Goal: Task Accomplishment & Management: Manage account settings

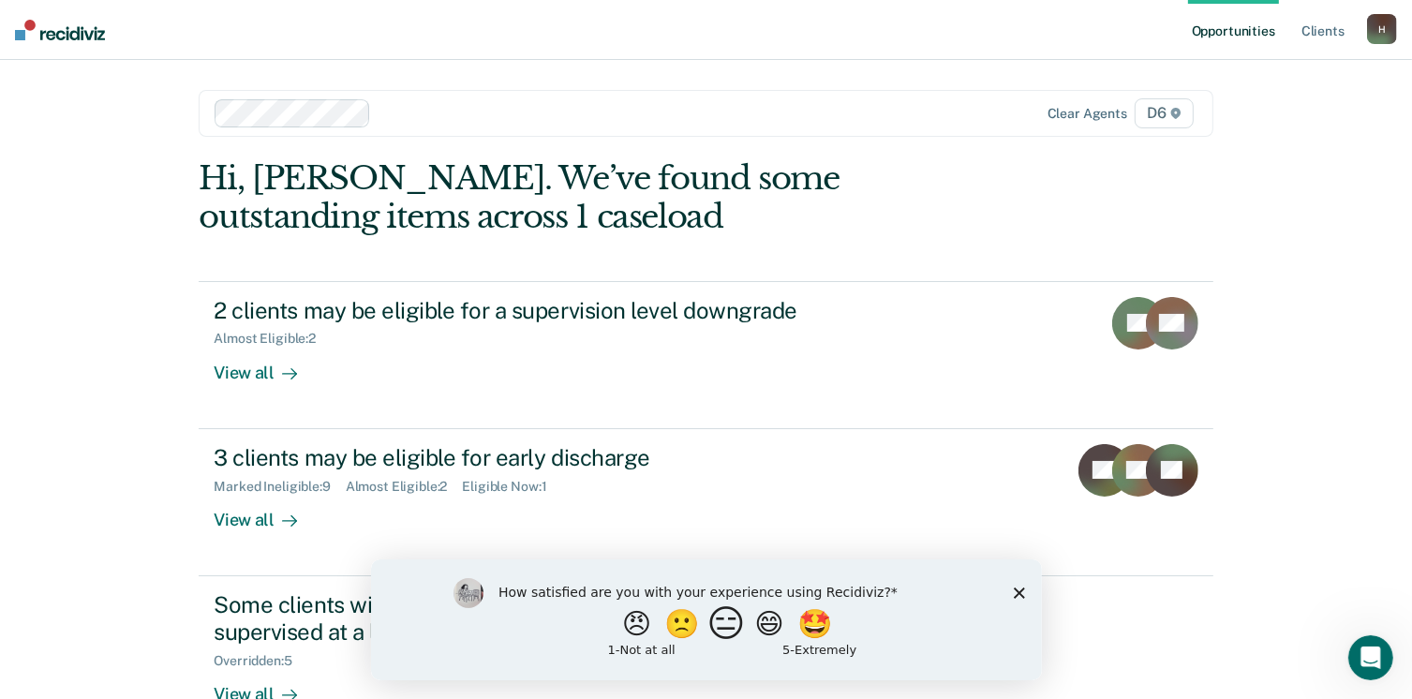
click at [729, 619] on button "😑" at bounding box center [729, 622] width 44 height 37
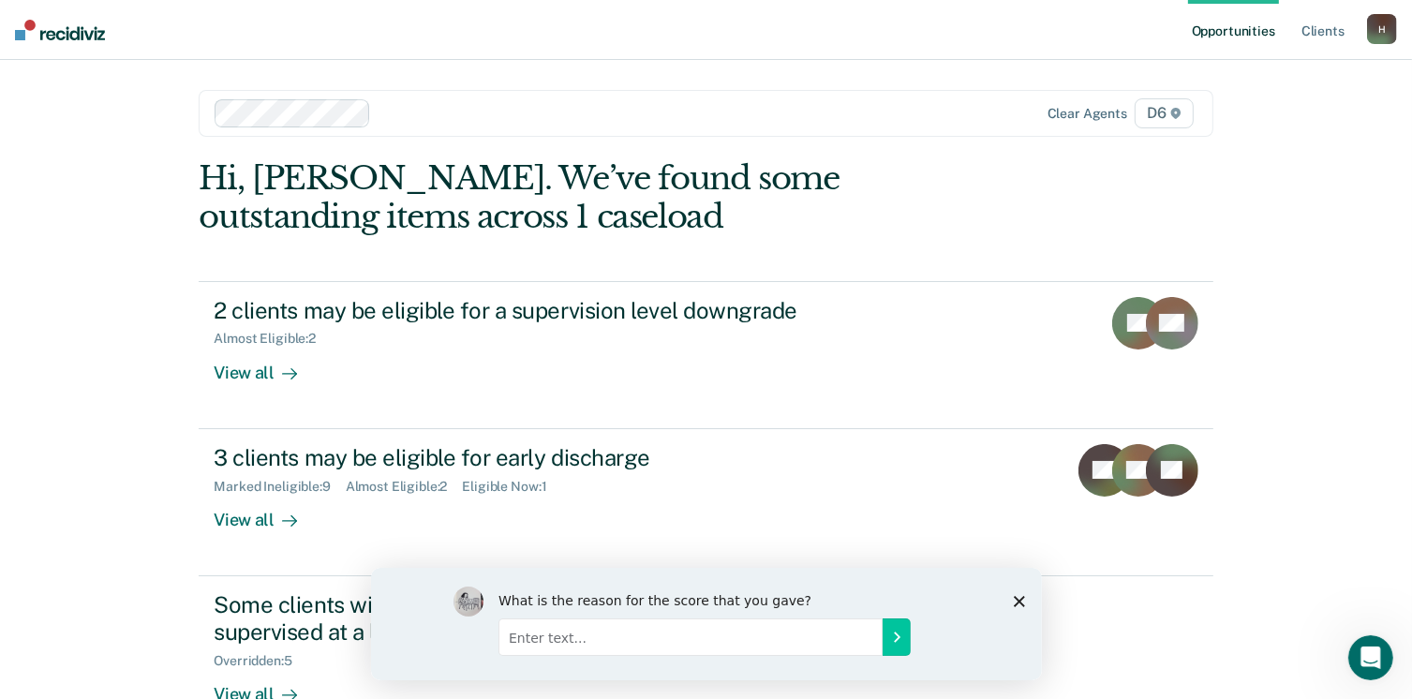
click at [515, 634] on input "Enter text..." at bounding box center [690, 636] width 384 height 37
type input "Need to make exceptions for Drug Court caseload"
click at [896, 626] on button "Submit your response" at bounding box center [896, 636] width 28 height 37
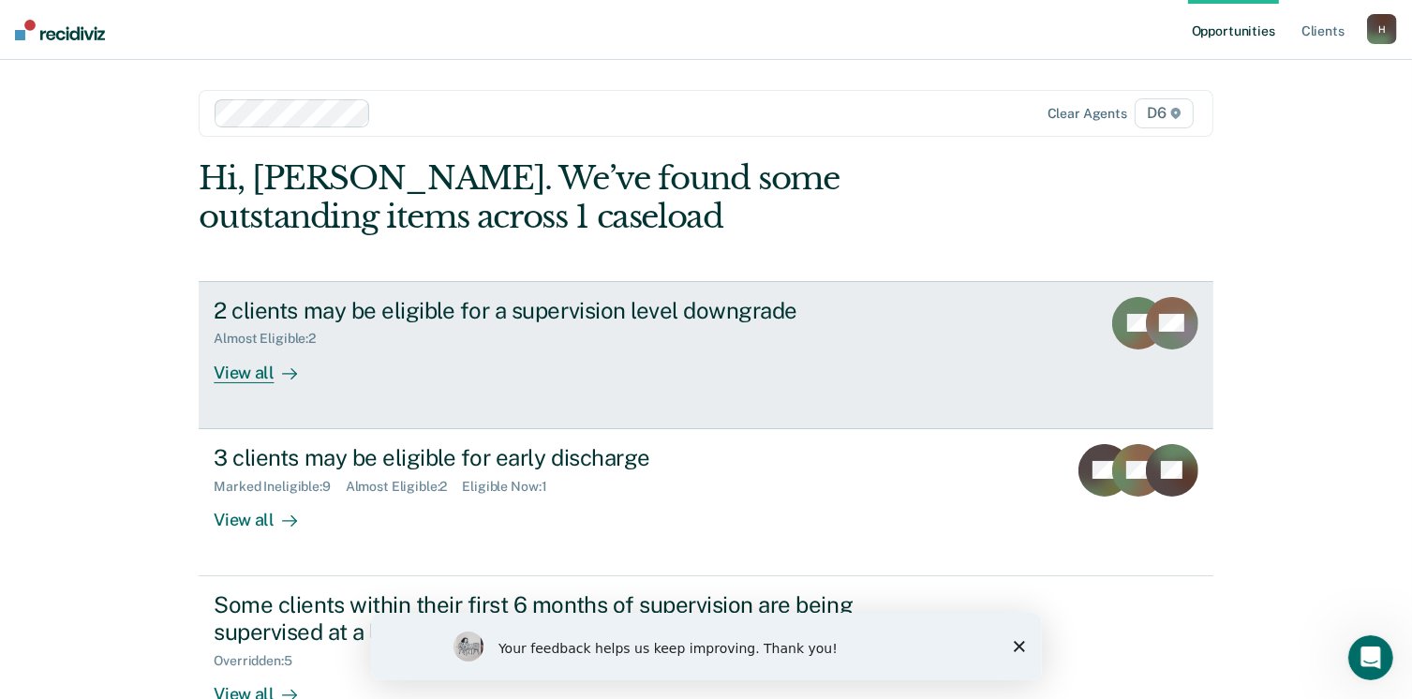
click at [229, 372] on div "View all" at bounding box center [266, 365] width 105 height 37
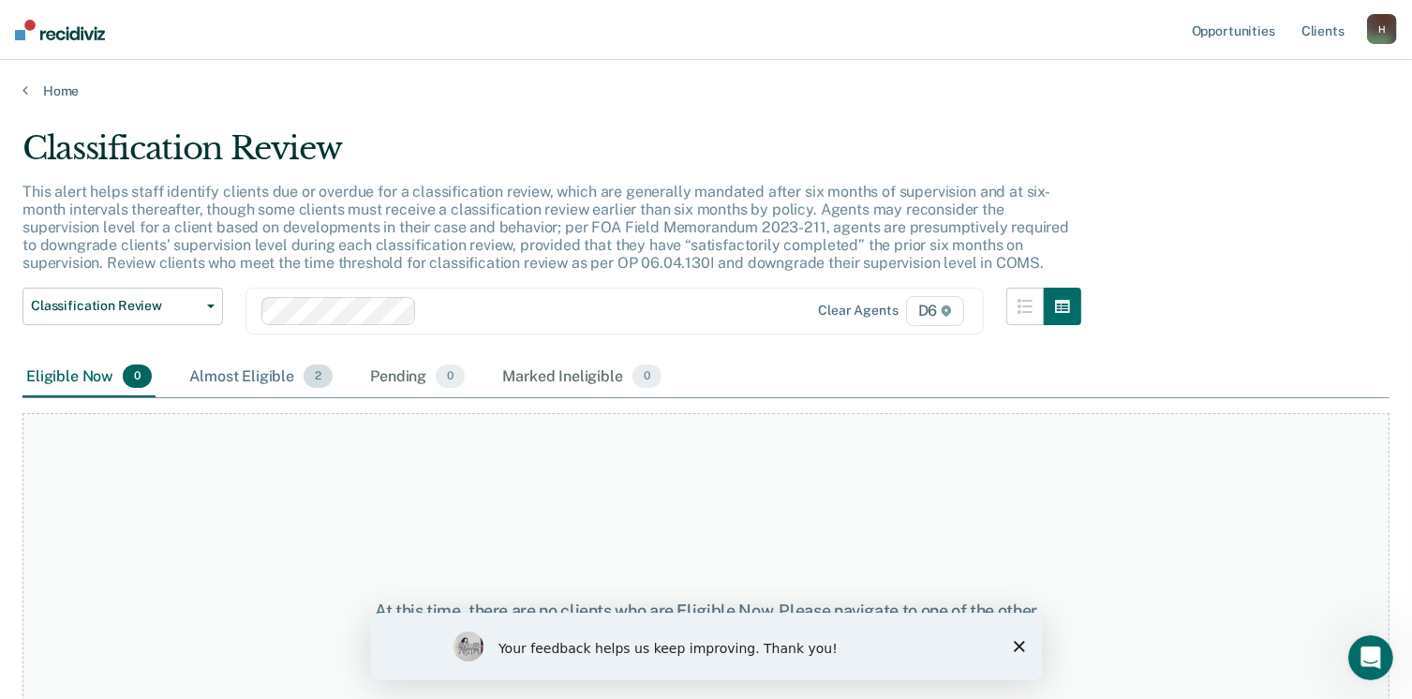
click at [262, 370] on div "Almost Eligible 2" at bounding box center [261, 377] width 151 height 41
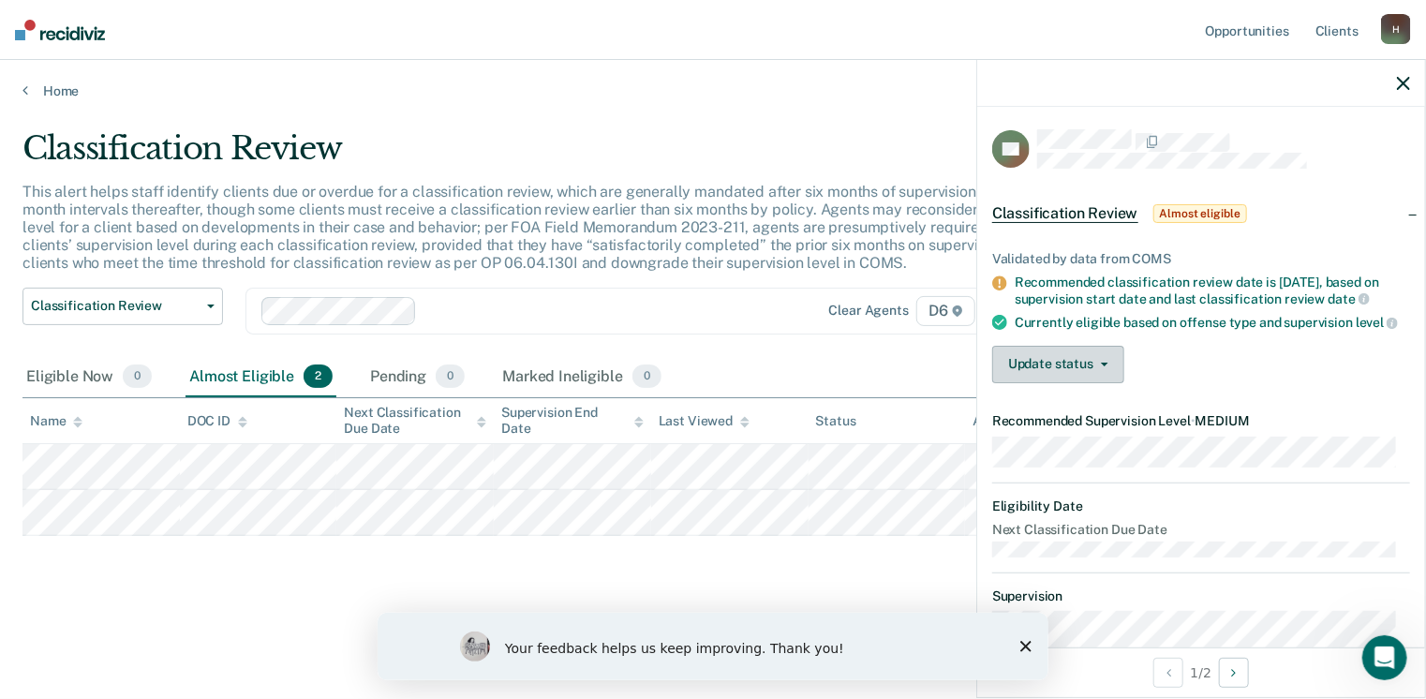
click at [1059, 376] on button "Update status" at bounding box center [1058, 364] width 132 height 37
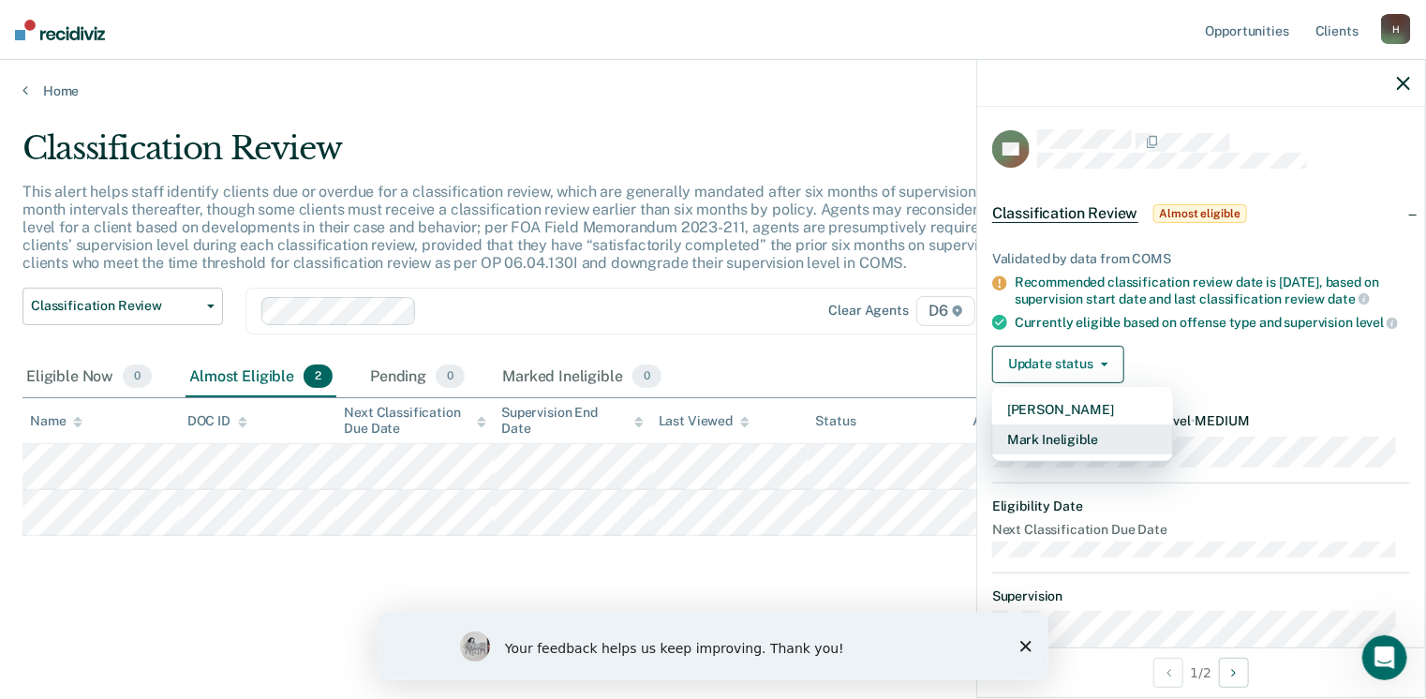
click at [1048, 451] on button "Mark Ineligible" at bounding box center [1082, 440] width 181 height 30
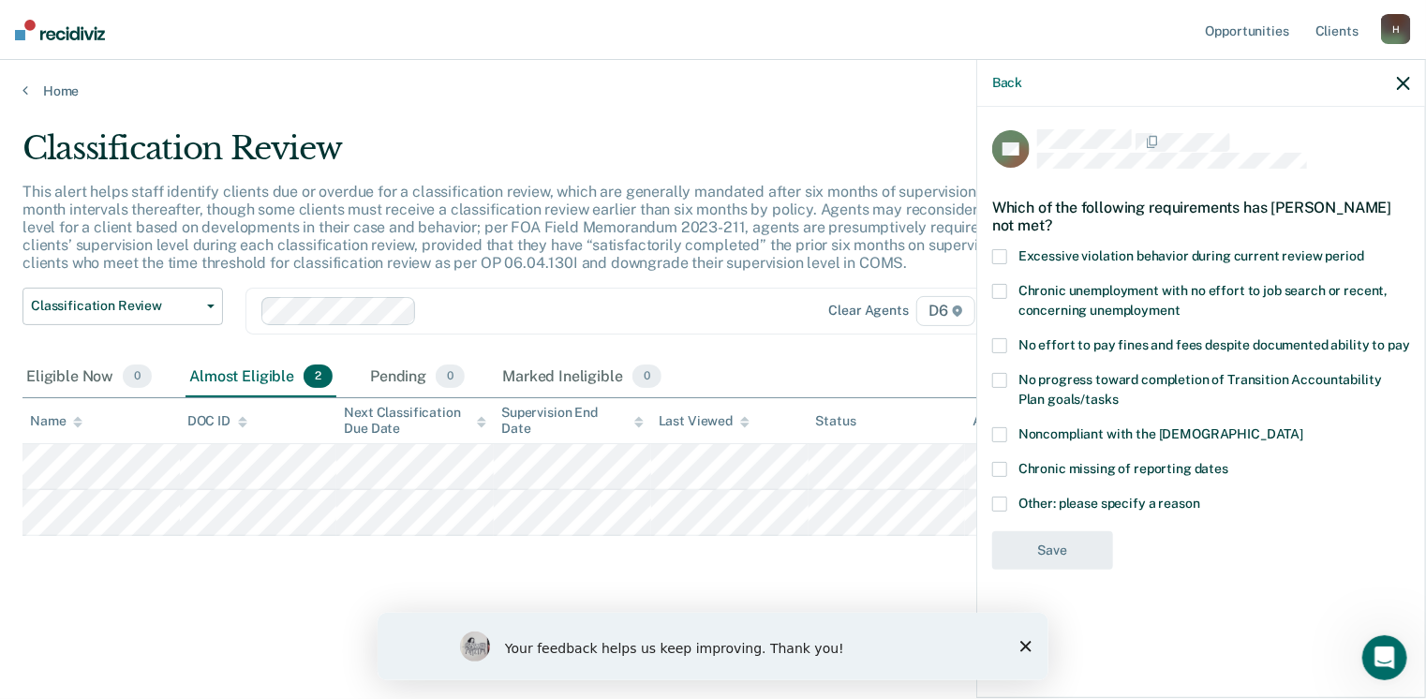
click at [998, 507] on span at bounding box center [999, 504] width 15 height 15
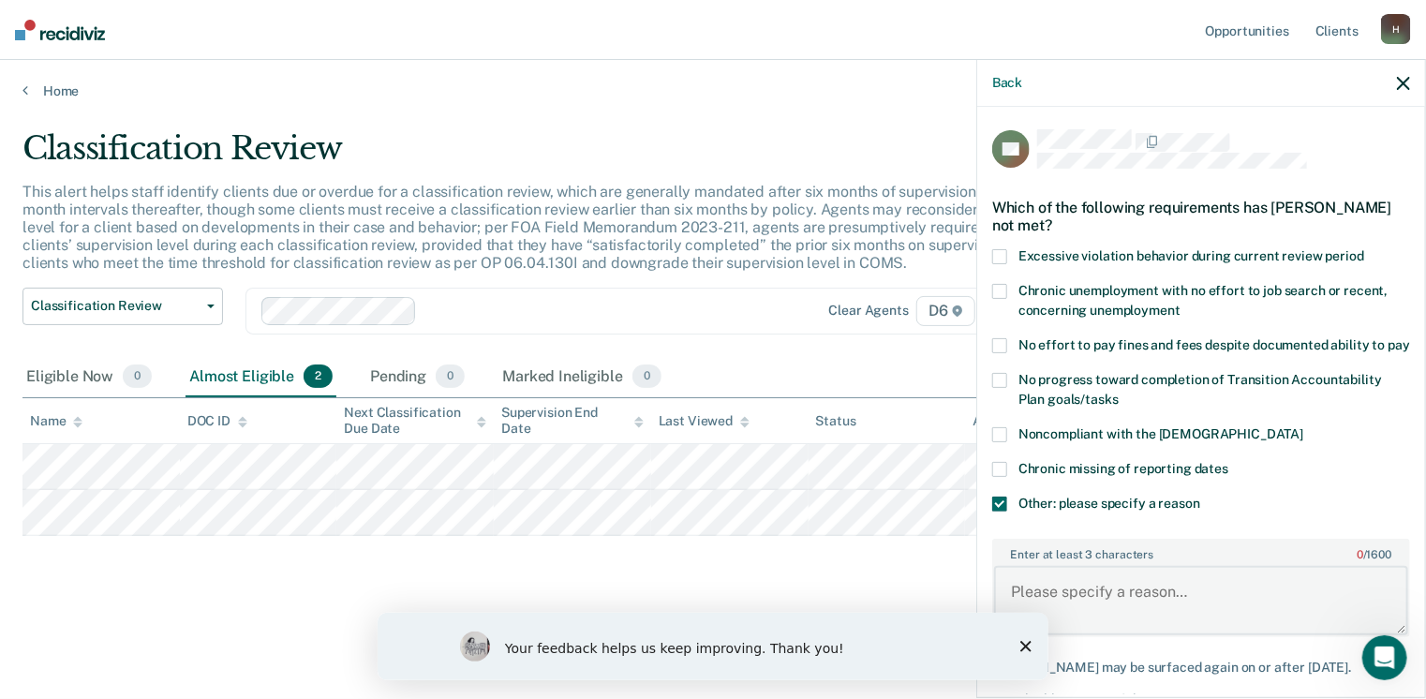
click at [1096, 606] on textarea "Enter at least 3 characters 0 / 1600" at bounding box center [1201, 600] width 414 height 69
type textarea "Needs to Complete Drug Court to be eligible"
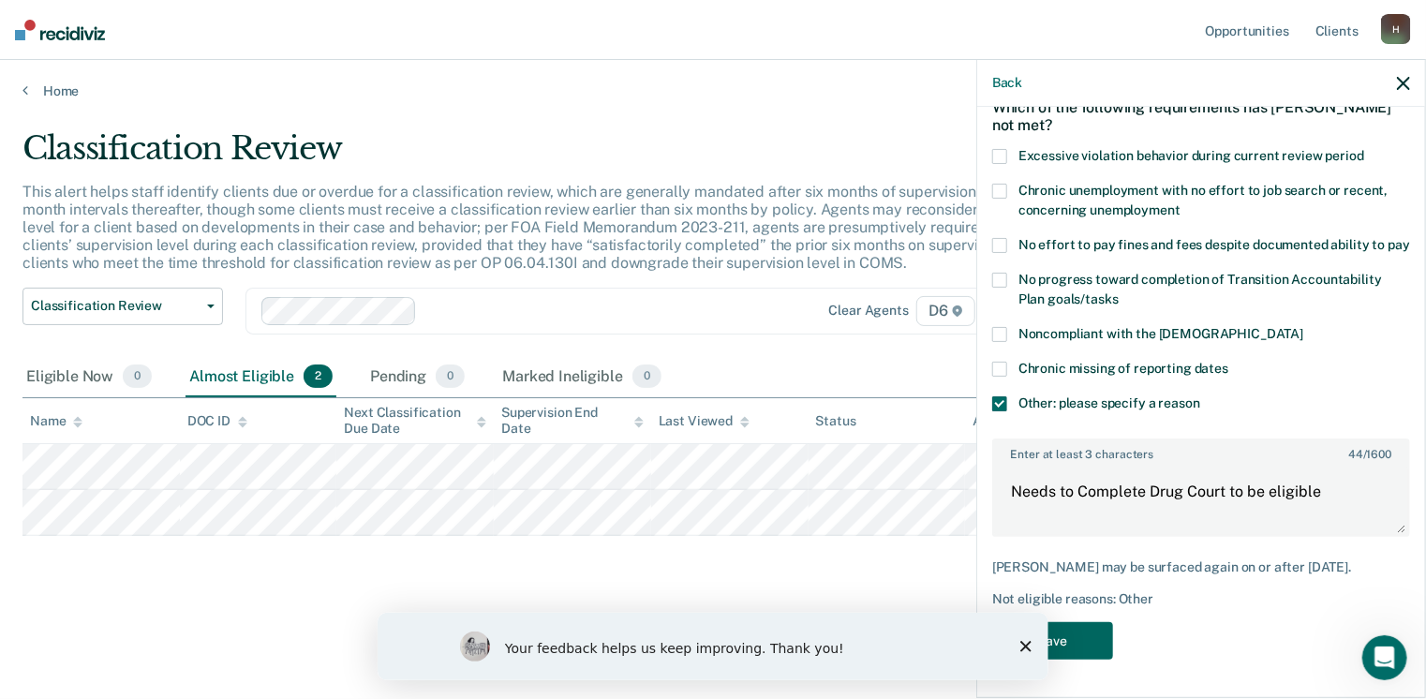
click at [1056, 634] on button "Save" at bounding box center [1052, 641] width 121 height 38
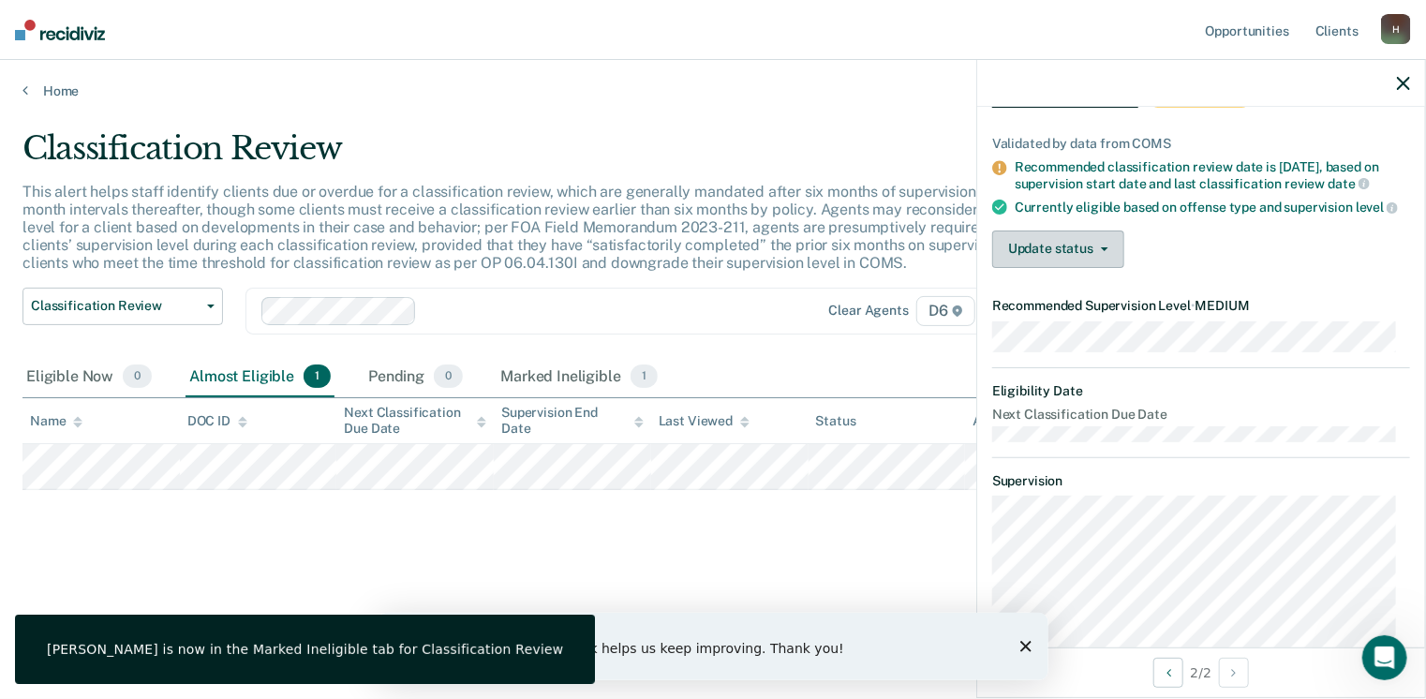
click at [1067, 263] on button "Update status" at bounding box center [1058, 249] width 132 height 37
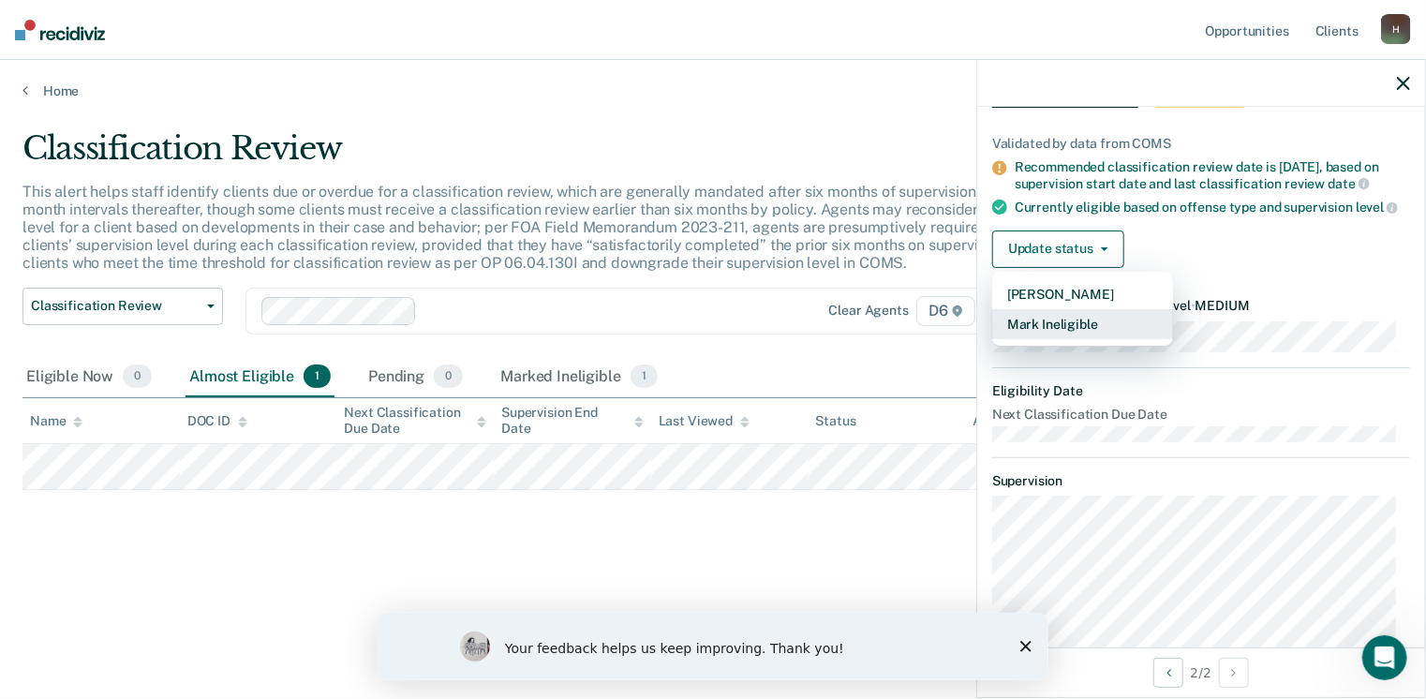
click at [1048, 330] on button "Mark Ineligible" at bounding box center [1082, 324] width 181 height 30
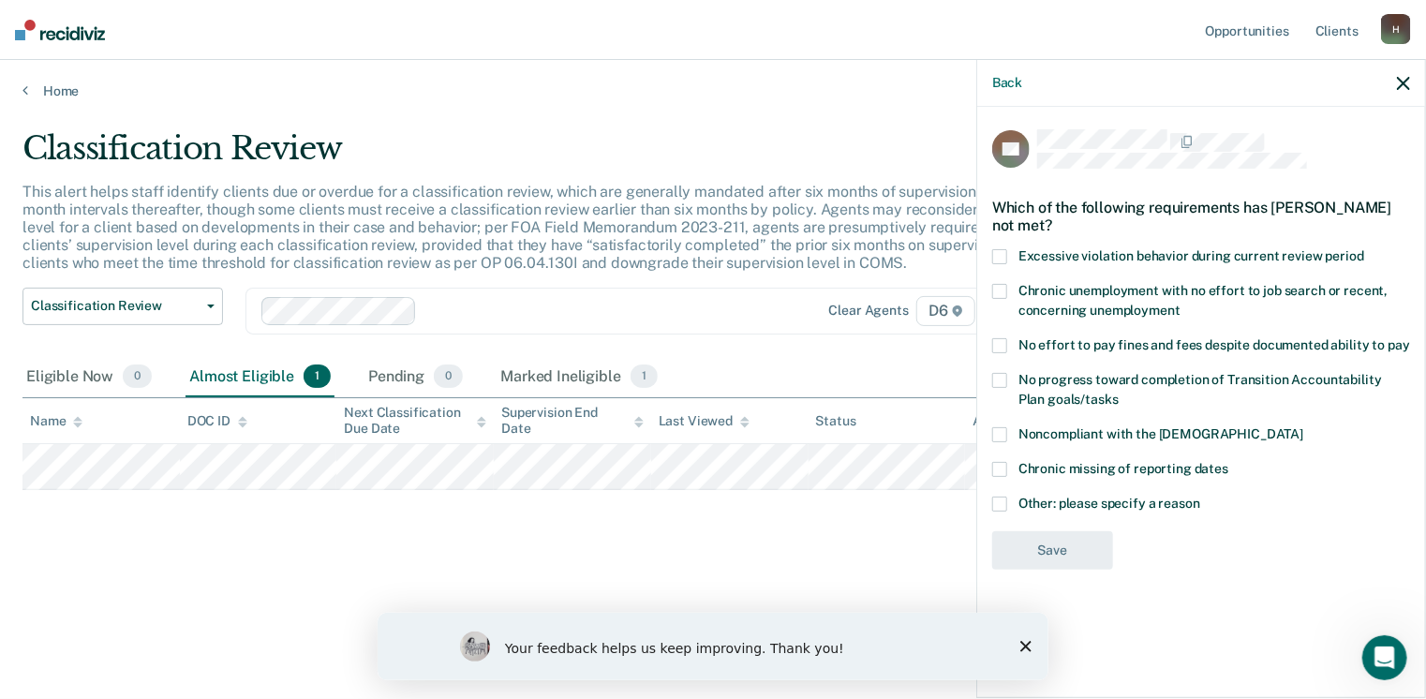
click at [1002, 500] on span at bounding box center [999, 504] width 15 height 15
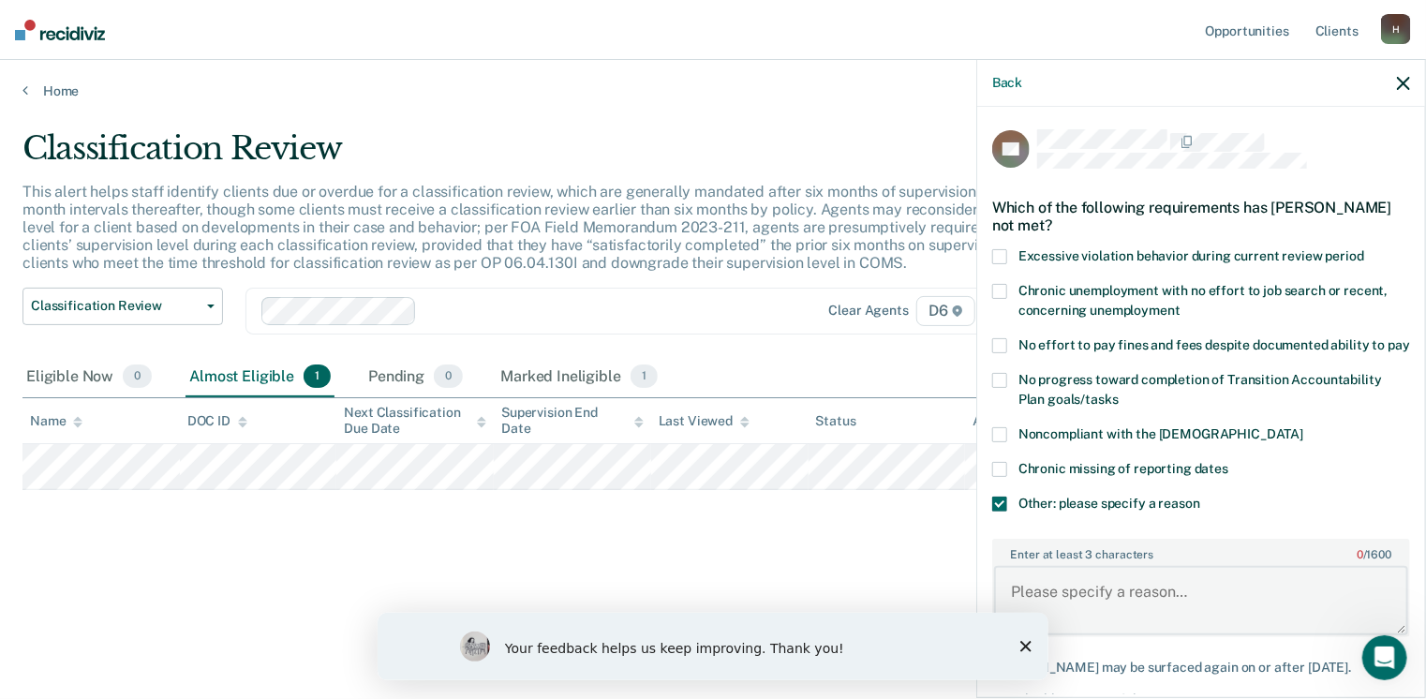
click at [1012, 598] on textarea "Enter at least 3 characters 0 / 1600" at bounding box center [1201, 600] width 414 height 69
type textarea "Needs to complete Drug Court to be eligible."
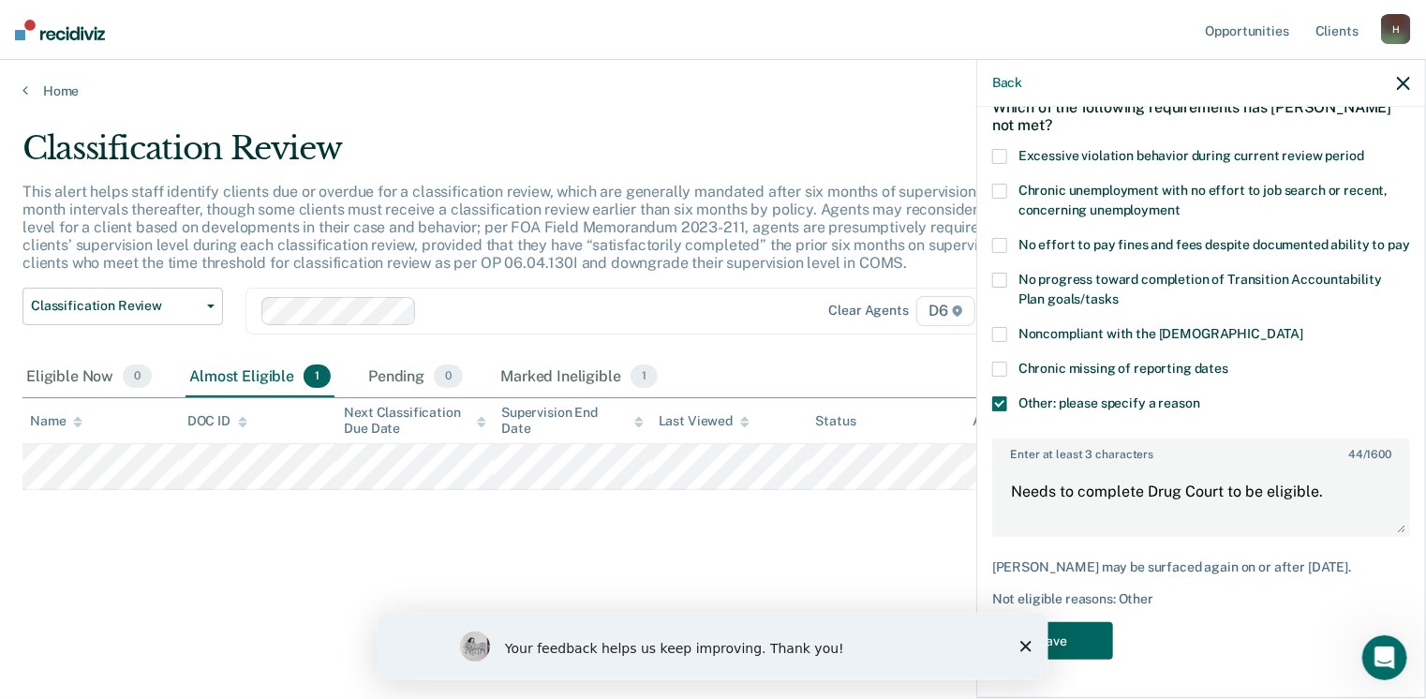
click at [1063, 638] on button "Save" at bounding box center [1052, 641] width 121 height 38
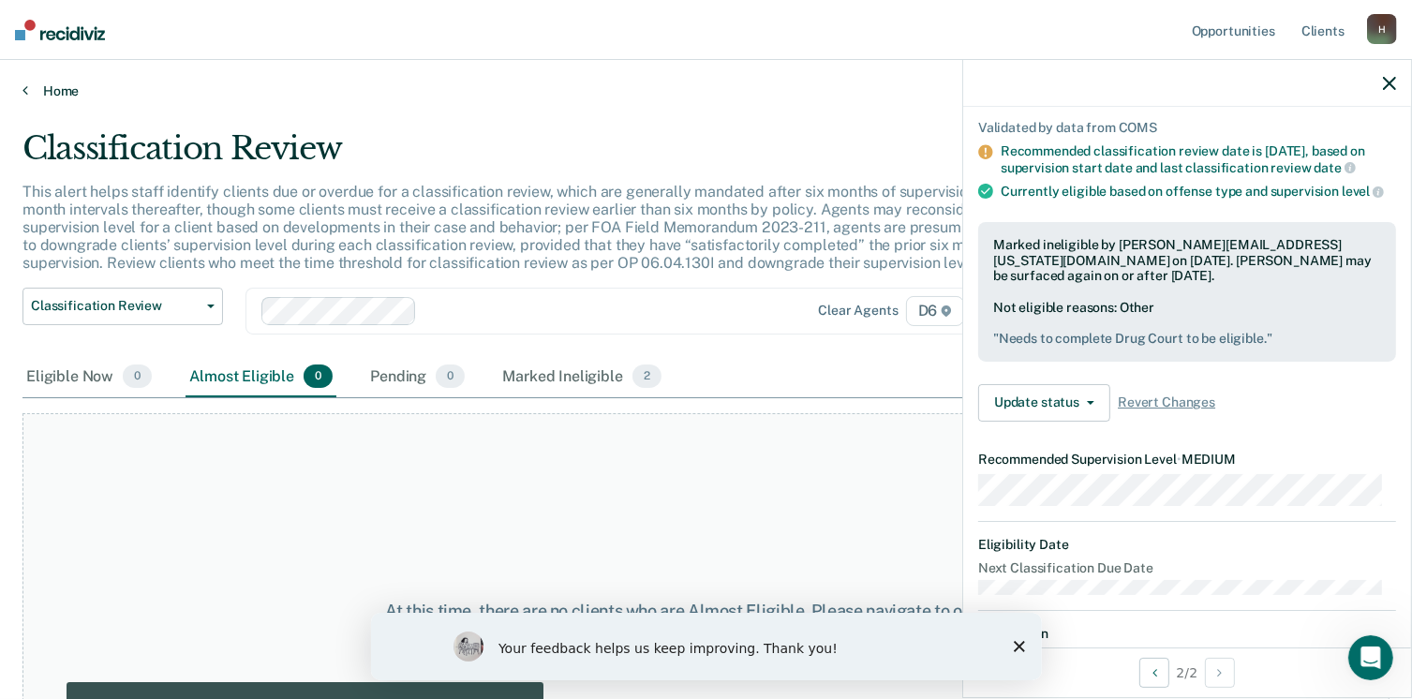
click at [26, 86] on icon at bounding box center [25, 89] width 6 height 15
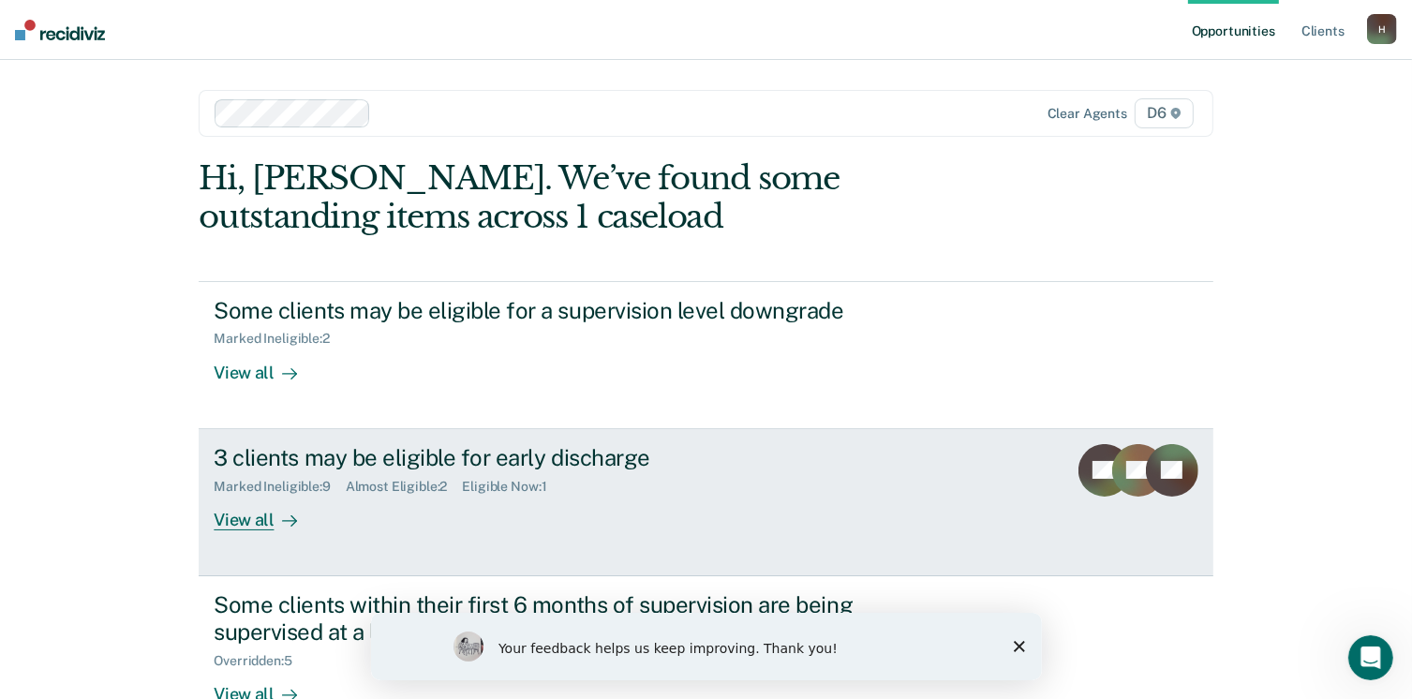
click at [262, 518] on div "View all" at bounding box center [266, 512] width 105 height 37
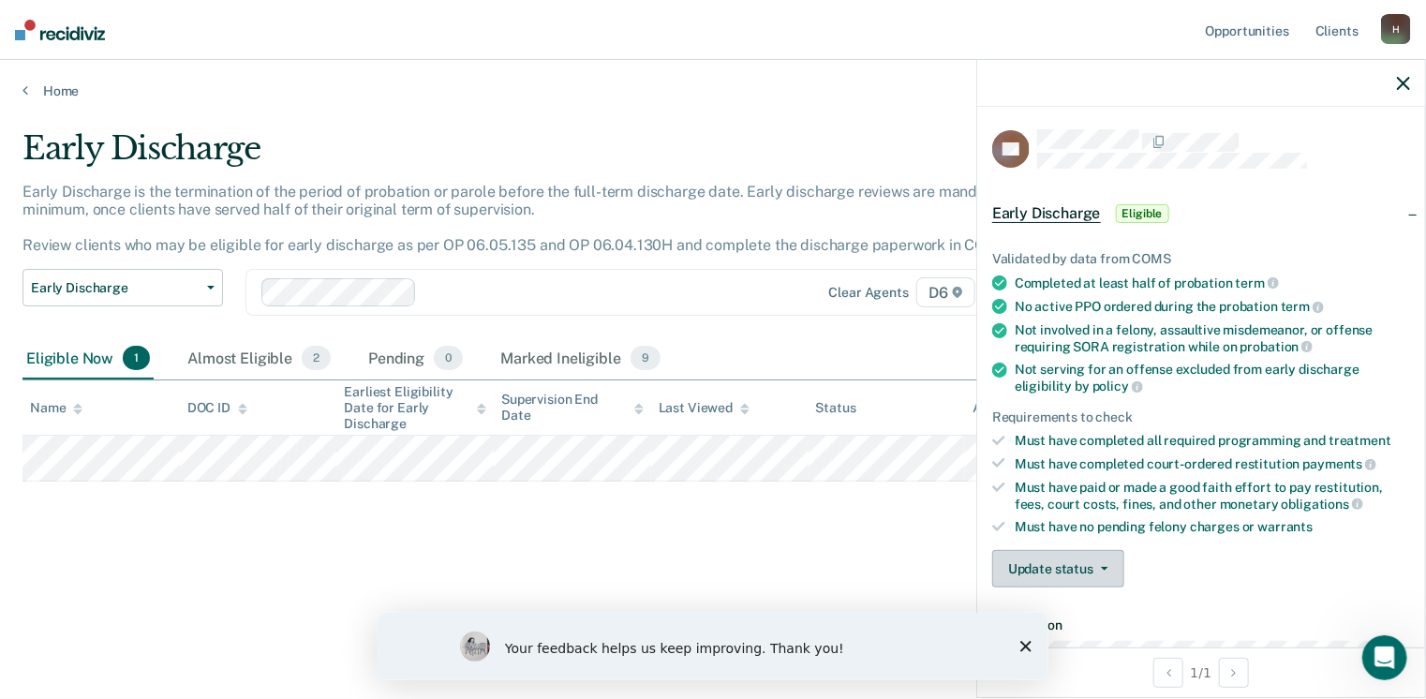
click at [1043, 563] on button "Update status" at bounding box center [1058, 568] width 132 height 37
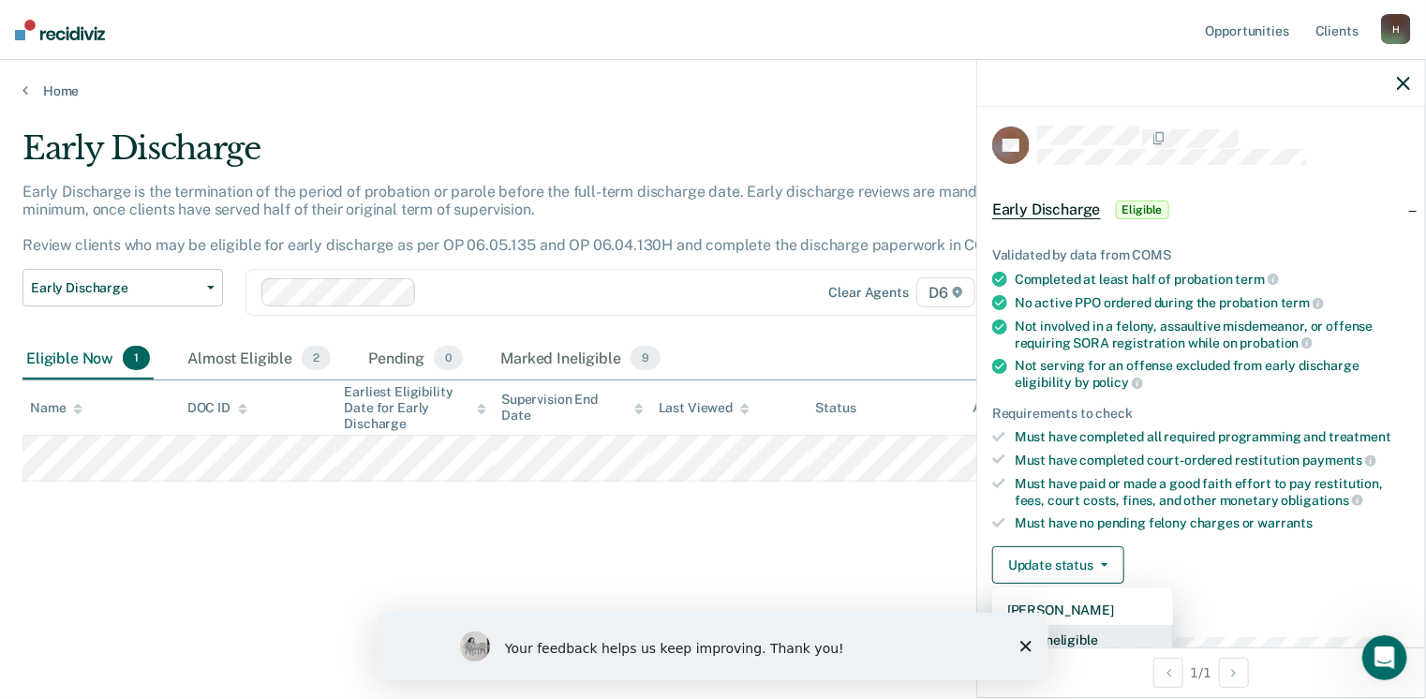
click at [1078, 636] on button "Mark Ineligible" at bounding box center [1082, 640] width 181 height 30
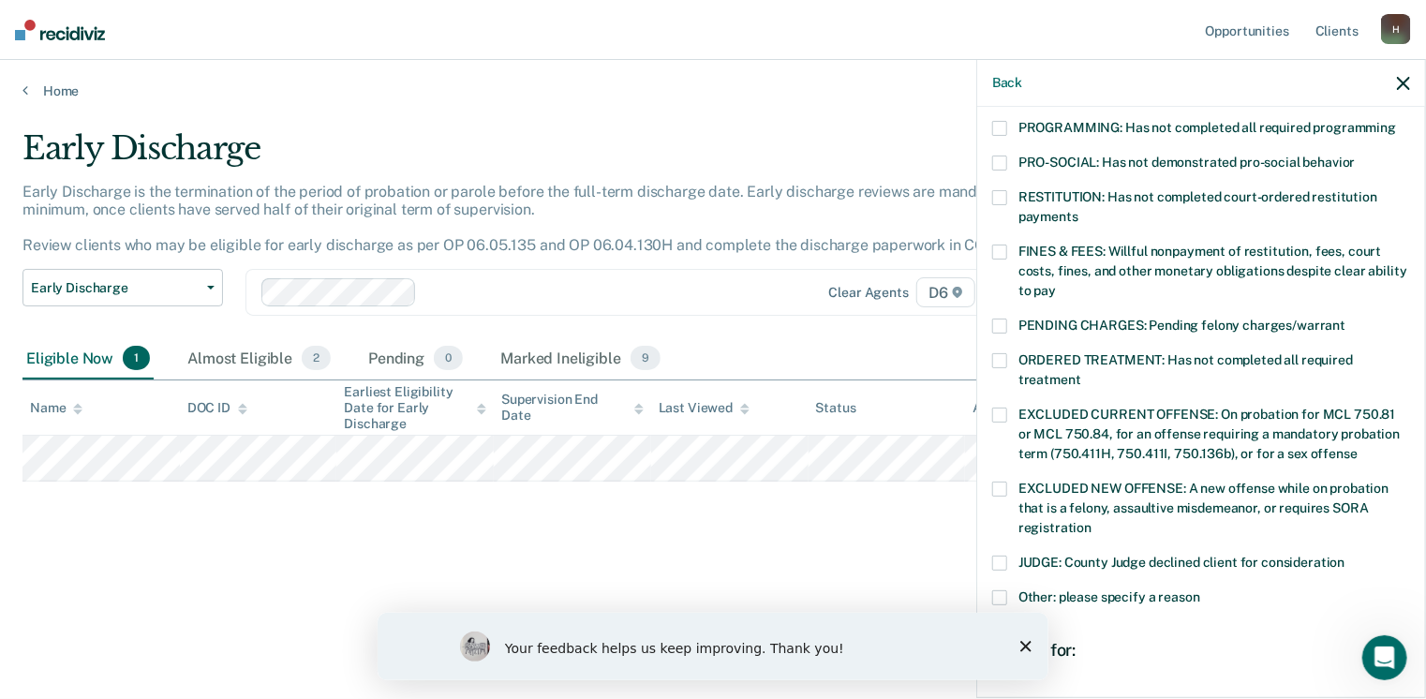
scroll to position [421, 0]
click at [1004, 589] on span at bounding box center [999, 596] width 15 height 15
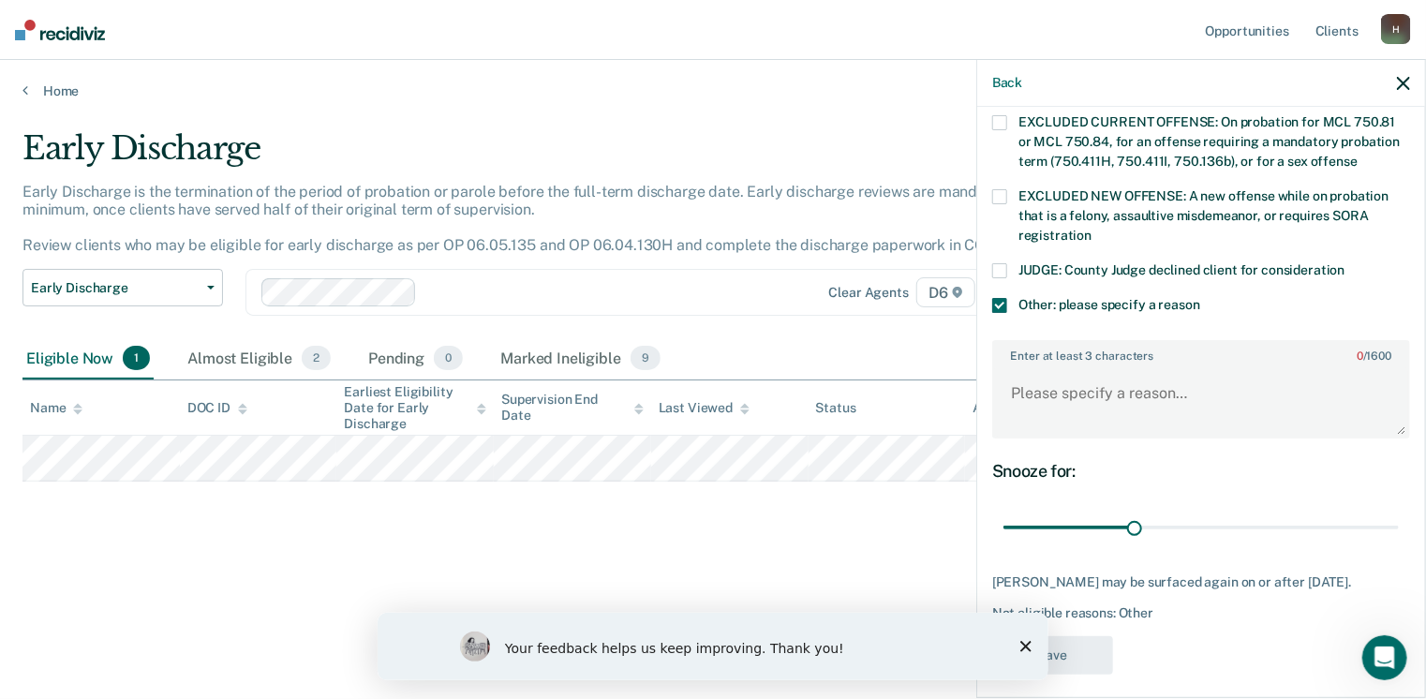
scroll to position [713, 0]
click at [1016, 366] on textarea "Enter at least 3 characters 0 / 1600" at bounding box center [1201, 400] width 414 height 69
type textarea "Needs to complete Drug Court"
drag, startPoint x: 1129, startPoint y: 503, endPoint x: 1391, endPoint y: 541, distance: 264.1
type input "90"
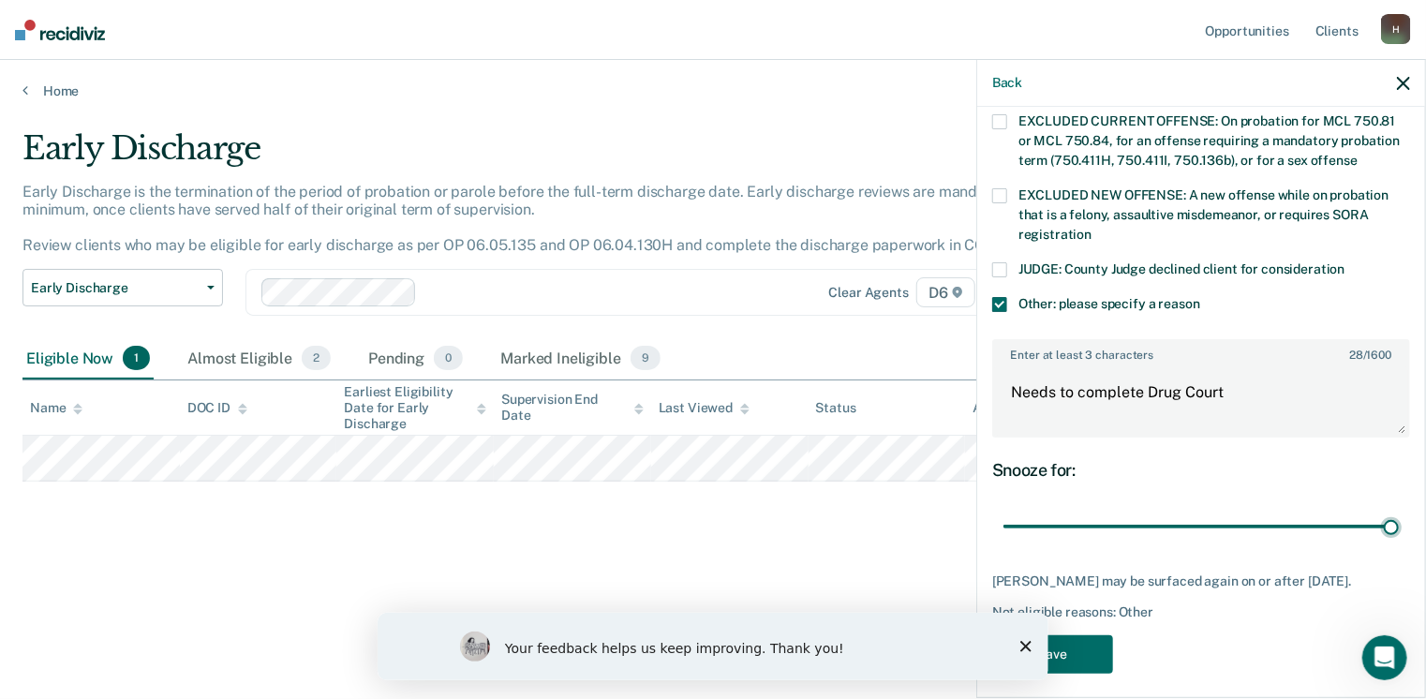
click at [1391, 541] on input "range" at bounding box center [1201, 527] width 395 height 33
click at [1067, 649] on button "Save" at bounding box center [1052, 654] width 121 height 38
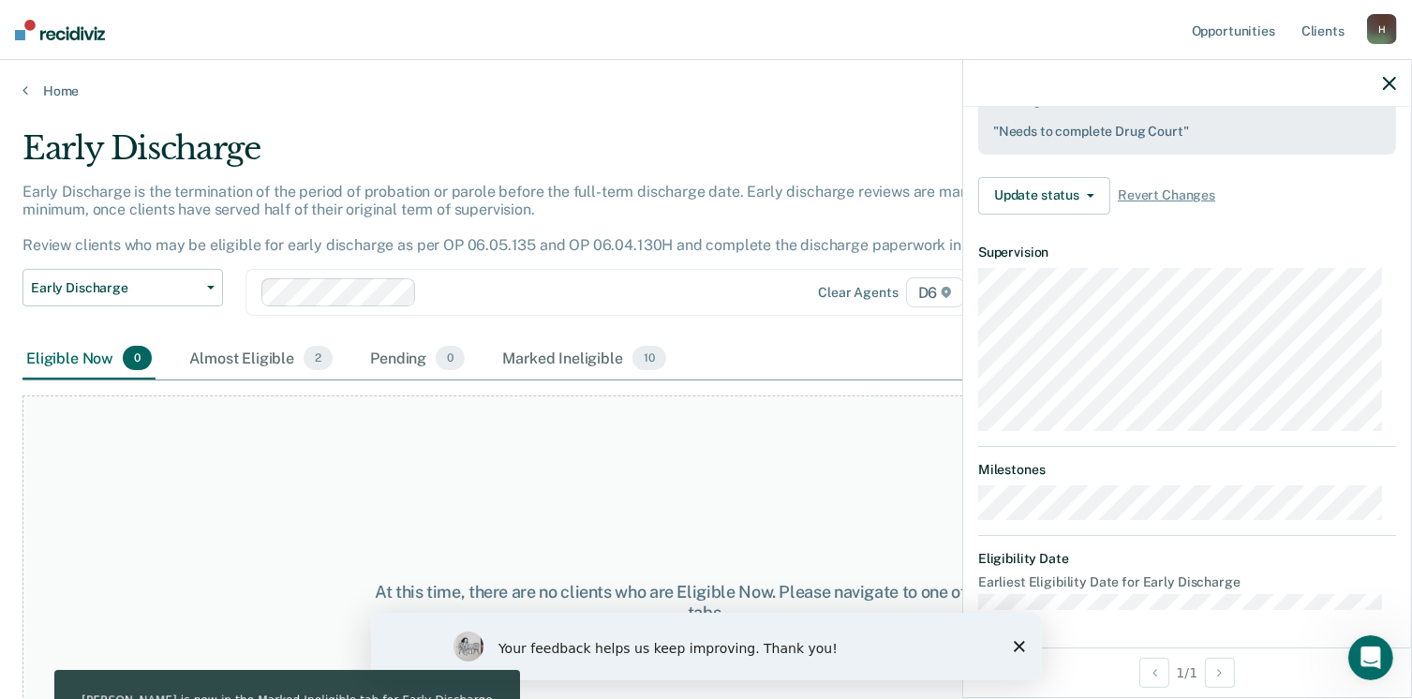
scroll to position [535, 0]
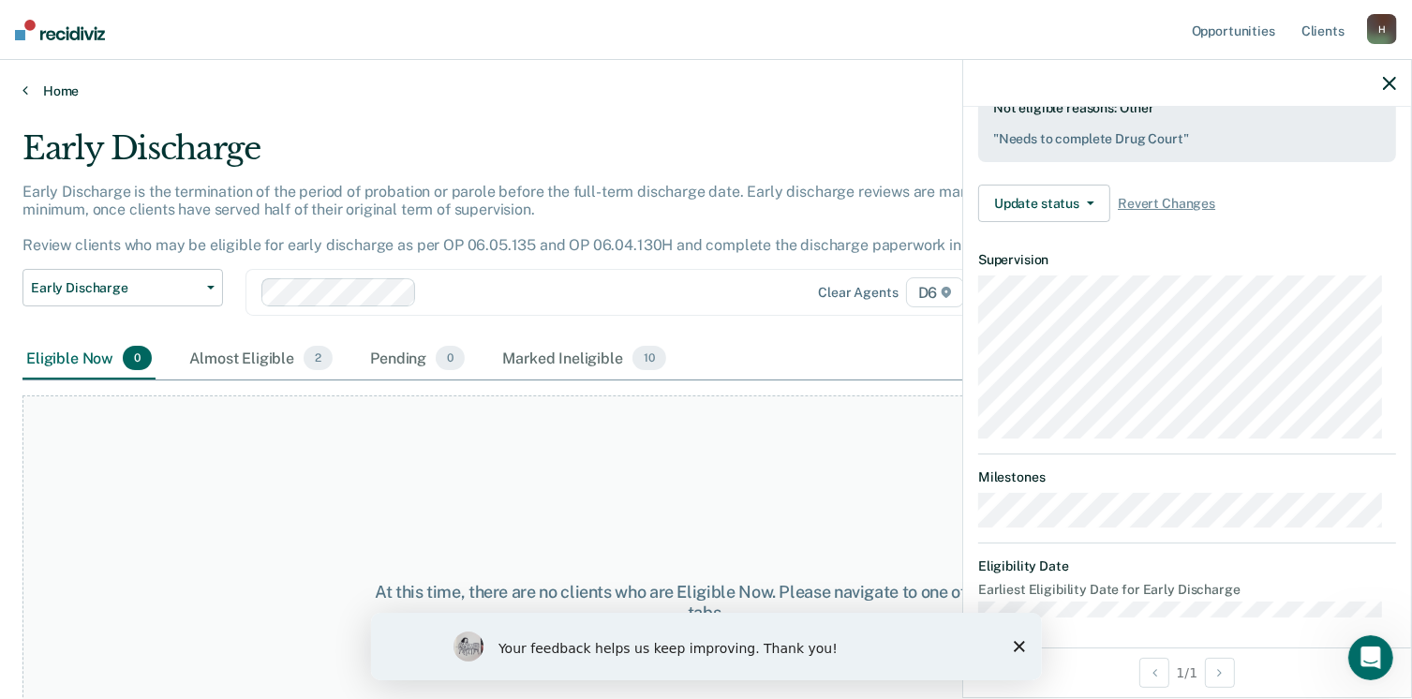
click at [35, 93] on link "Home" at bounding box center [705, 90] width 1367 height 17
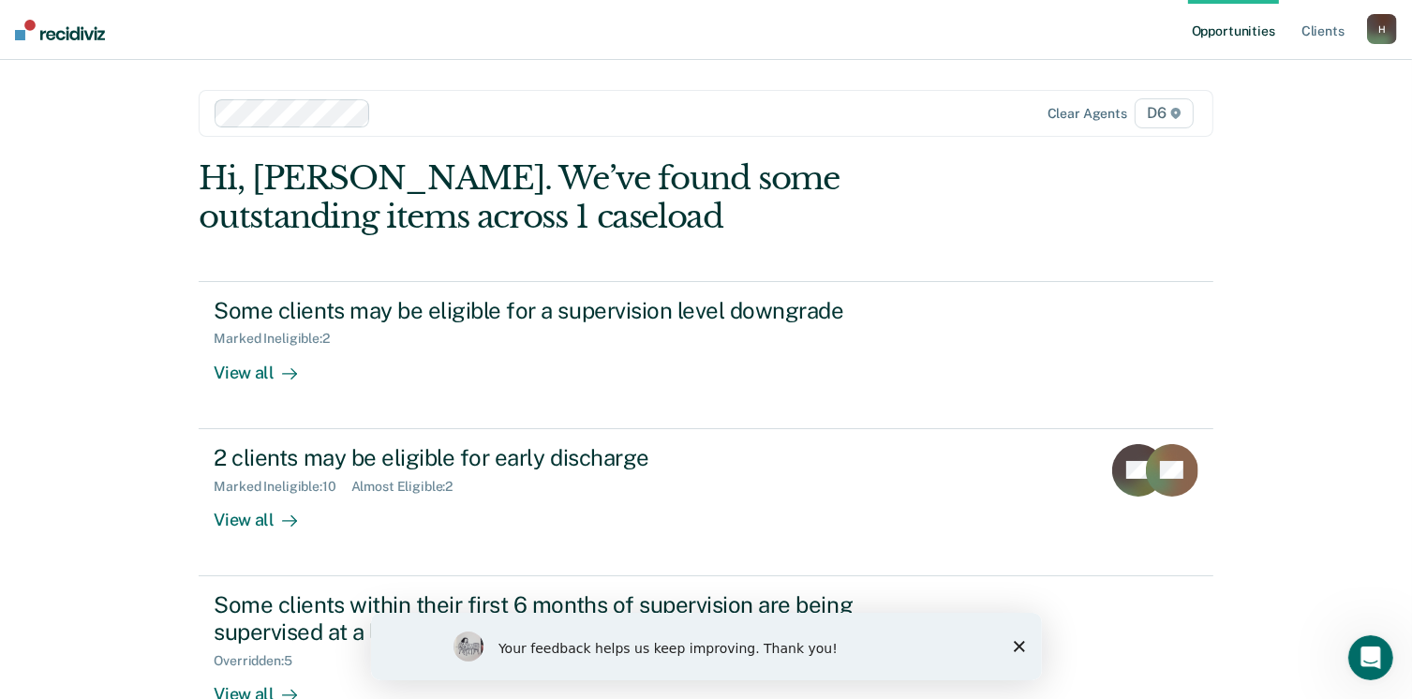
click at [1376, 25] on div "H" at bounding box center [1382, 29] width 30 height 30
click at [1254, 72] on link "Profile" at bounding box center [1306, 76] width 151 height 16
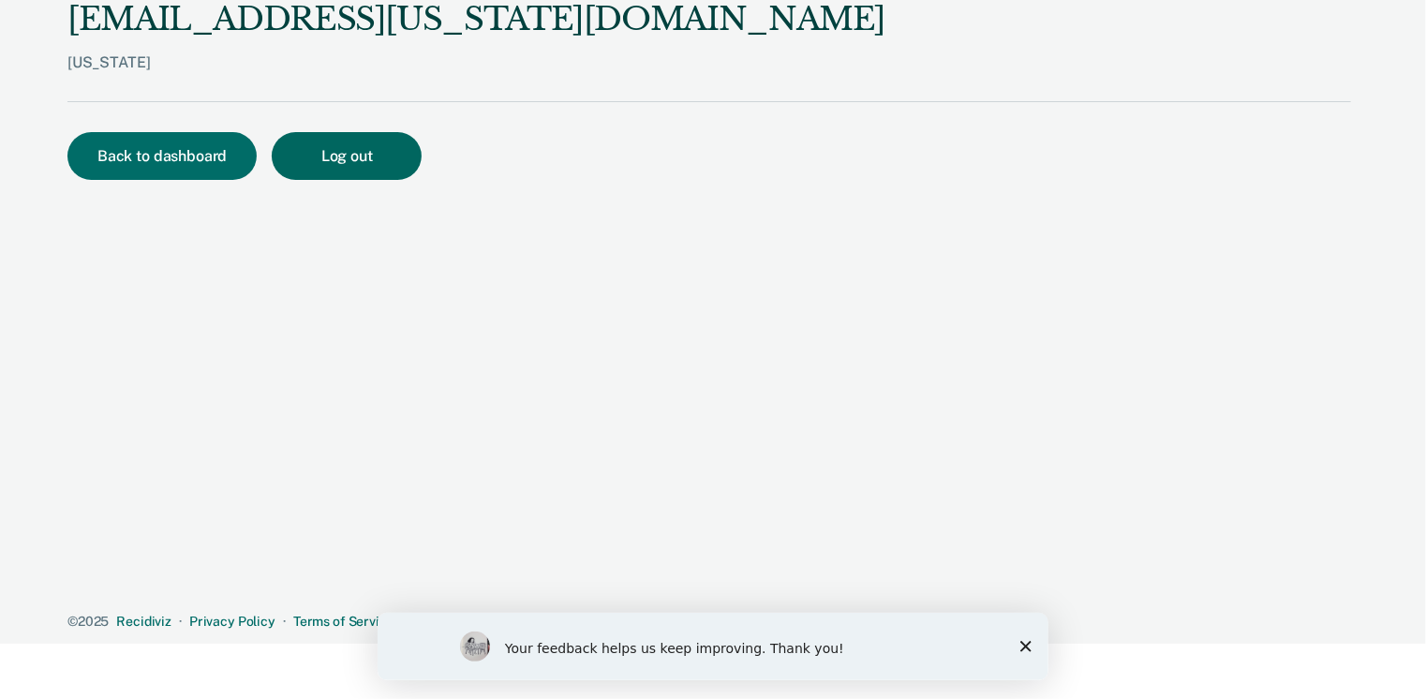
click at [353, 158] on button "Log out" at bounding box center [347, 156] width 150 height 48
